Goal: Check status: Check status

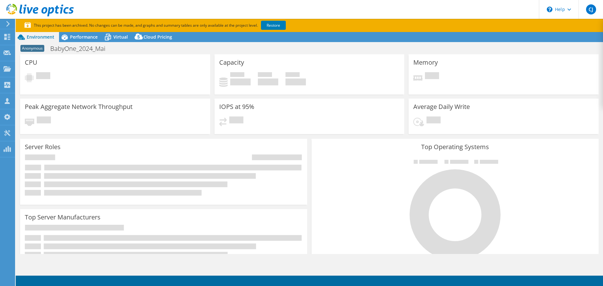
select select "EULondon"
select select "EUR"
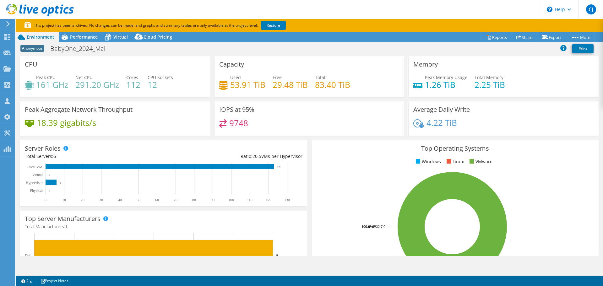
click at [181, 222] on div "Top Server Manufacturers Manufacturers are shown for physical servers and hyper…" at bounding box center [163, 251] width 287 height 80
click at [8, 36] on use at bounding box center [7, 37] width 6 height 6
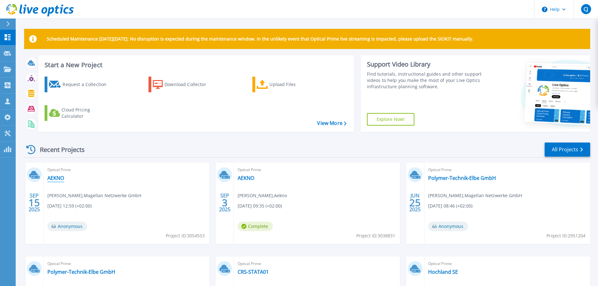
click at [57, 179] on link "AEKNO" at bounding box center [55, 178] width 17 height 6
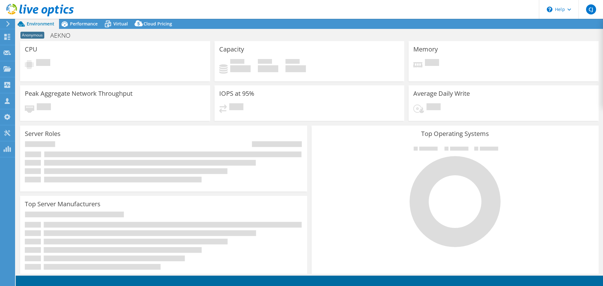
select select "USD"
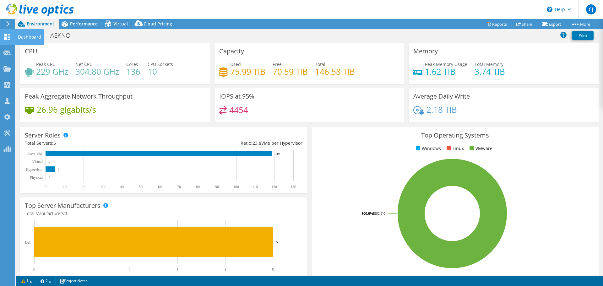
click at [7, 37] on icon at bounding box center [7, 37] width 8 height 6
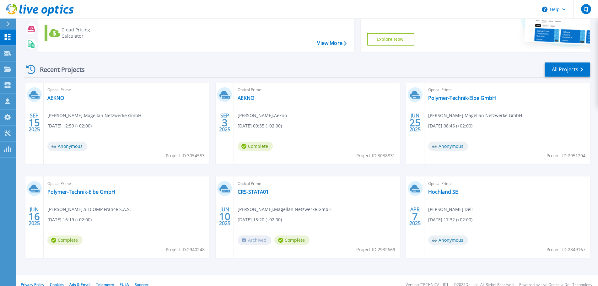
scroll to position [88, 0]
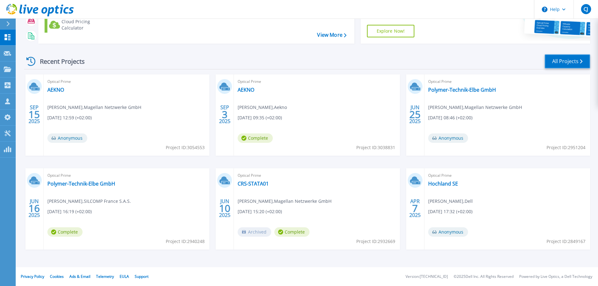
click at [568, 60] on link "All Projects" at bounding box center [568, 61] width 46 height 14
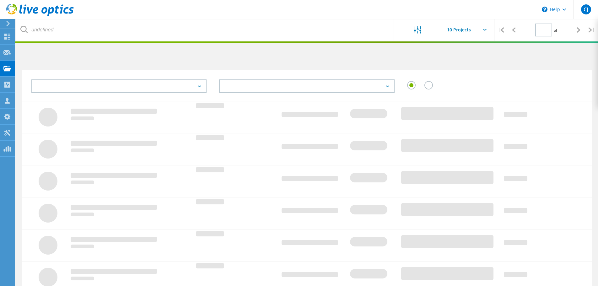
type input "1"
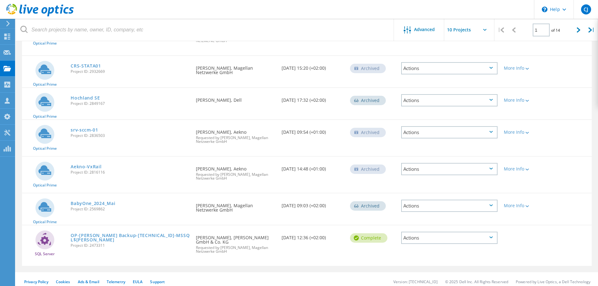
scroll to position [202, 0]
click at [90, 201] on link "BabyOne_2024_Mai" at bounding box center [93, 203] width 45 height 4
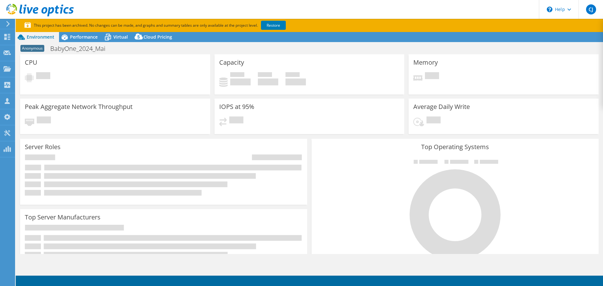
select select "EULondon"
select select "EUR"
